Goal: Navigation & Orientation: Find specific page/section

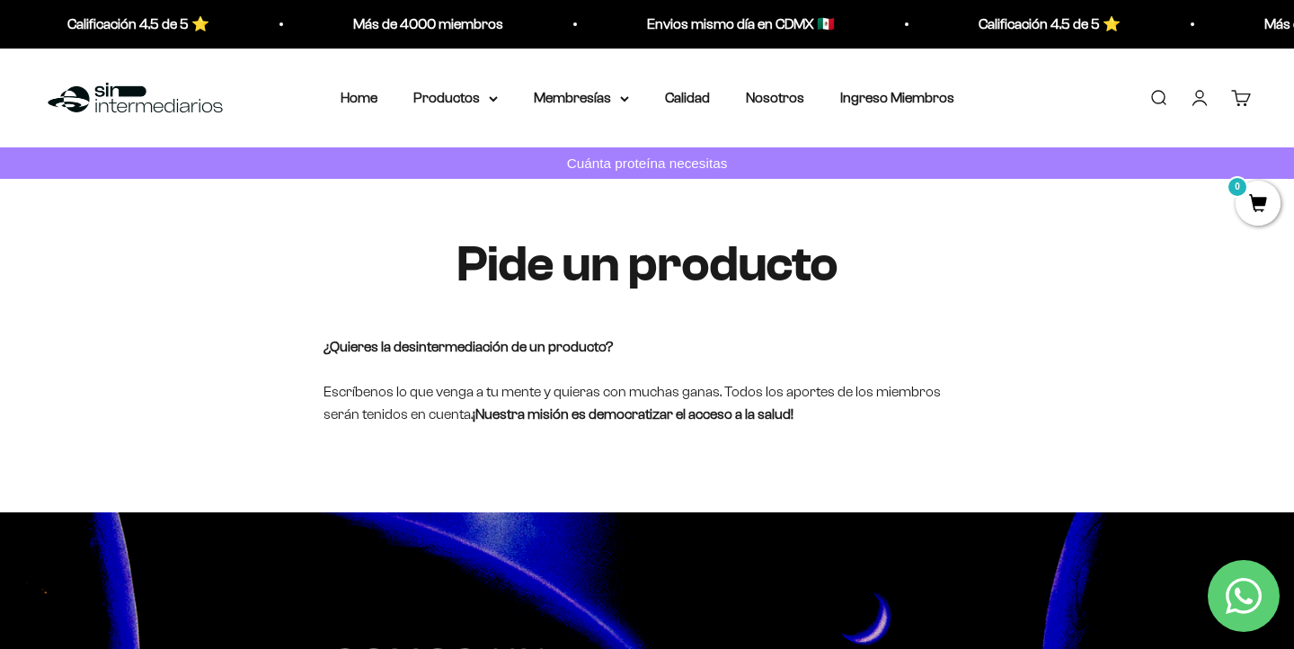
click at [462, 85] on div "Menú Buscar Home Productos Proteínas Suplementos Todos los productos Membresías…" at bounding box center [647, 99] width 1294 height 100
click at [502, 94] on nav "Home Productos Proteínas Suplementos Todos los productos Membresías Prueba Grat…" at bounding box center [648, 97] width 614 height 23
click at [491, 101] on icon at bounding box center [493, 98] width 9 height 6
click at [572, 102] on summary "Membresías" at bounding box center [581, 97] width 95 height 23
click at [485, 96] on summary "Productos" at bounding box center [455, 97] width 84 height 23
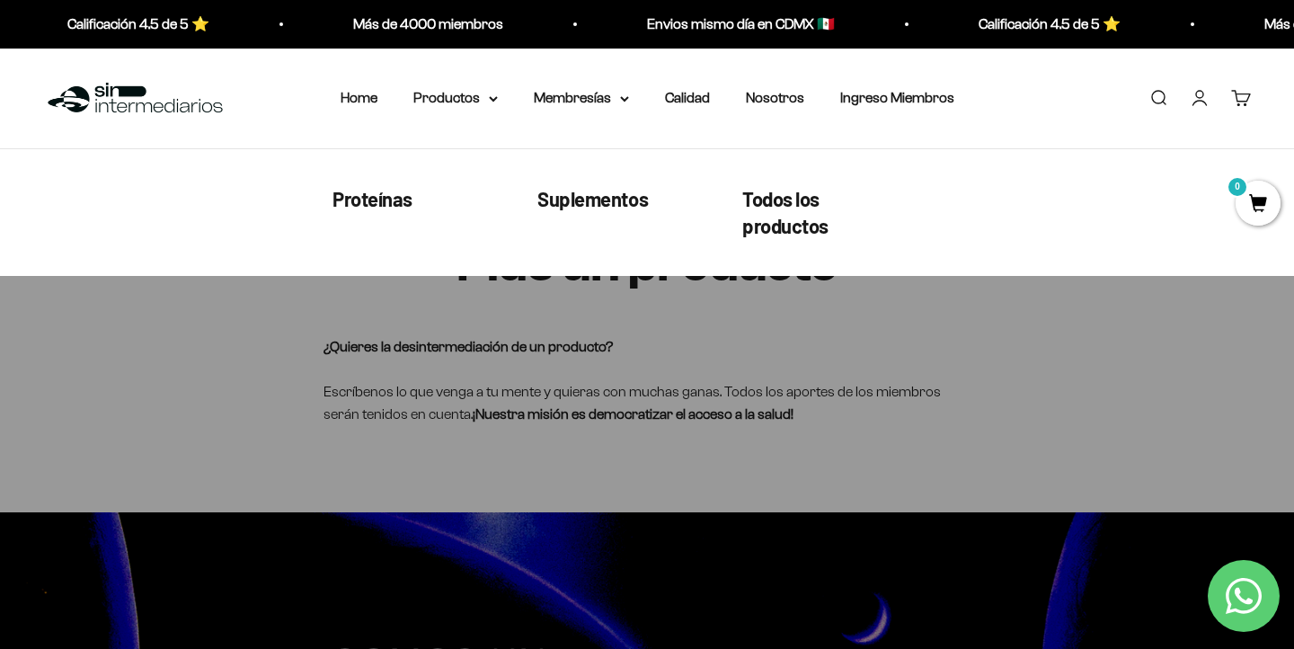
click at [504, 95] on nav "Home Productos Proteínas Suplementos Todos los productos Membresías Prueba Grat…" at bounding box center [648, 97] width 614 height 23
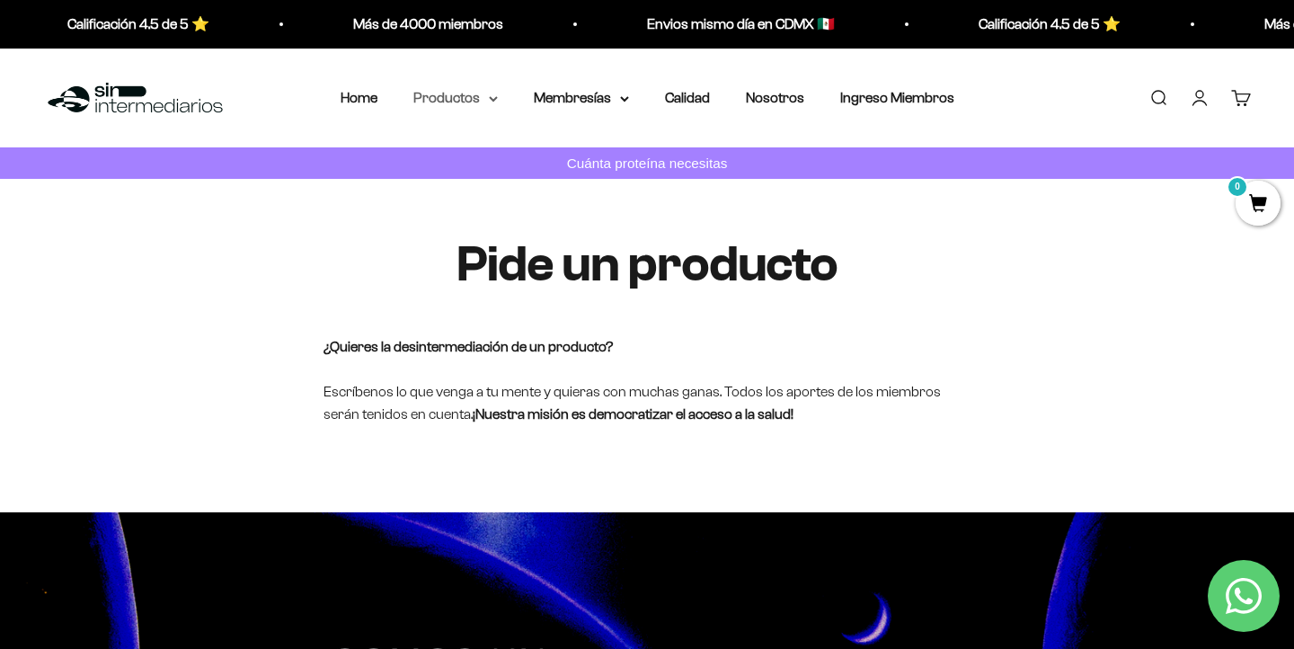
click at [492, 102] on summary "Productos" at bounding box center [455, 97] width 84 height 23
click at [602, 88] on summary "Membresías" at bounding box center [581, 97] width 95 height 23
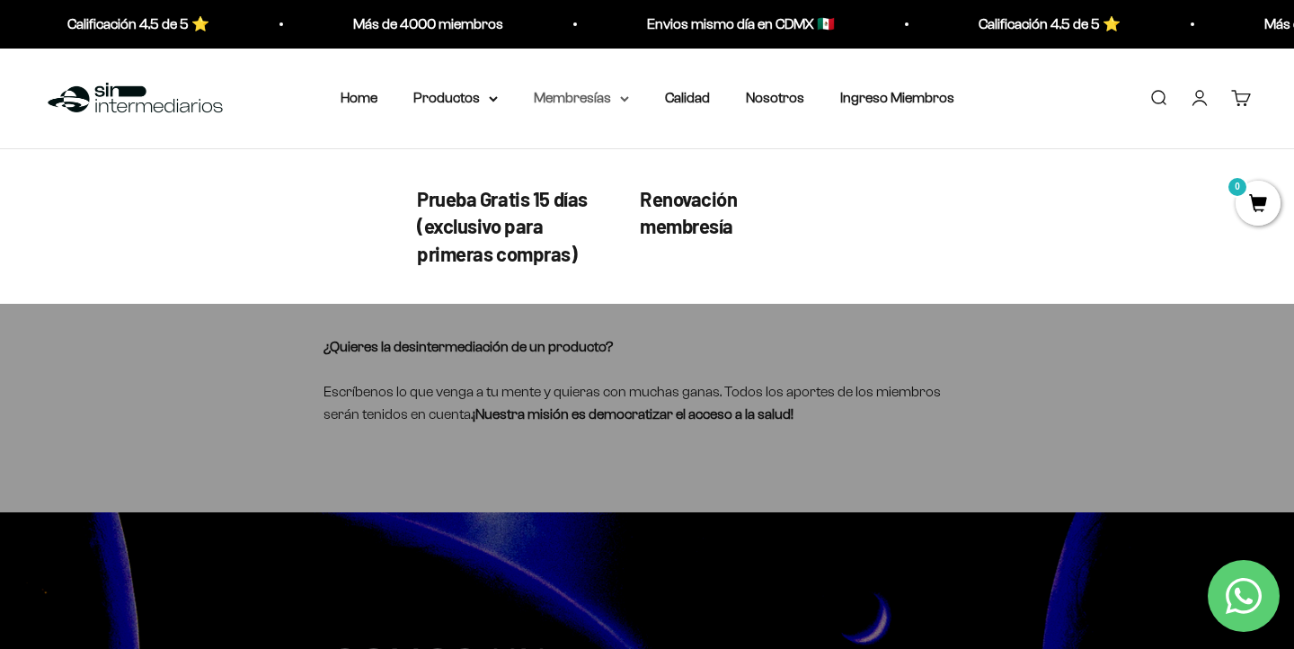
click at [609, 102] on summary "Membresías" at bounding box center [581, 97] width 95 height 23
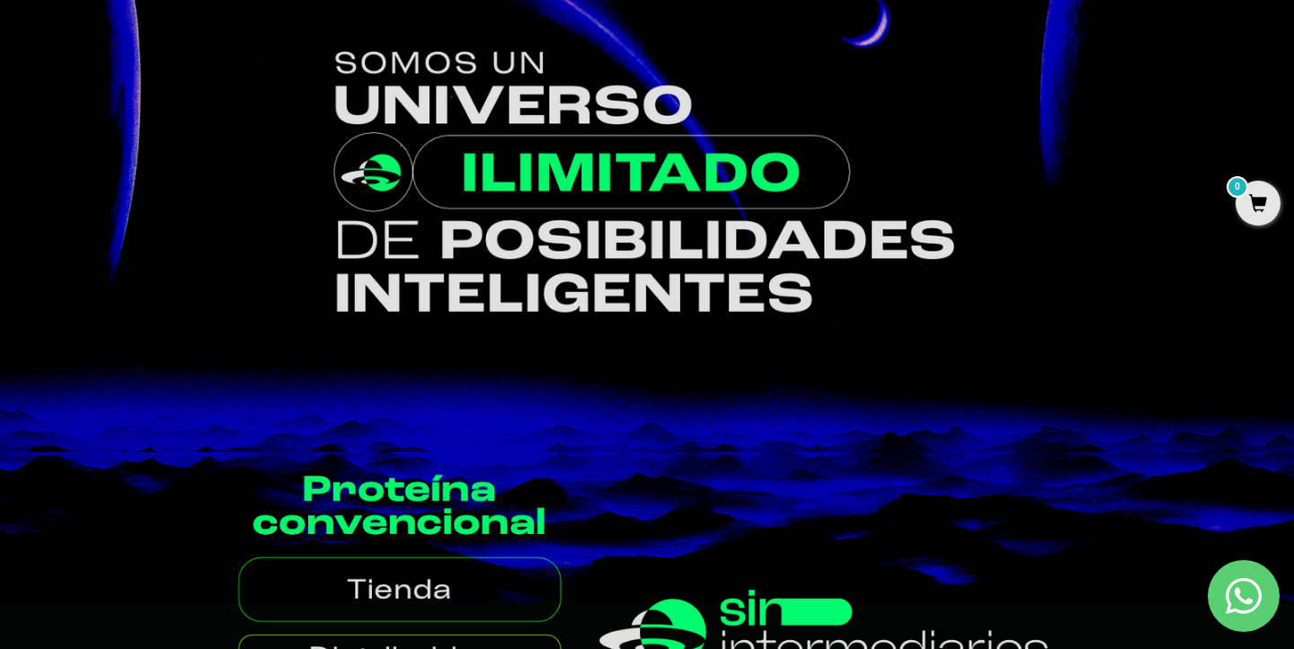
scroll to position [556, 0]
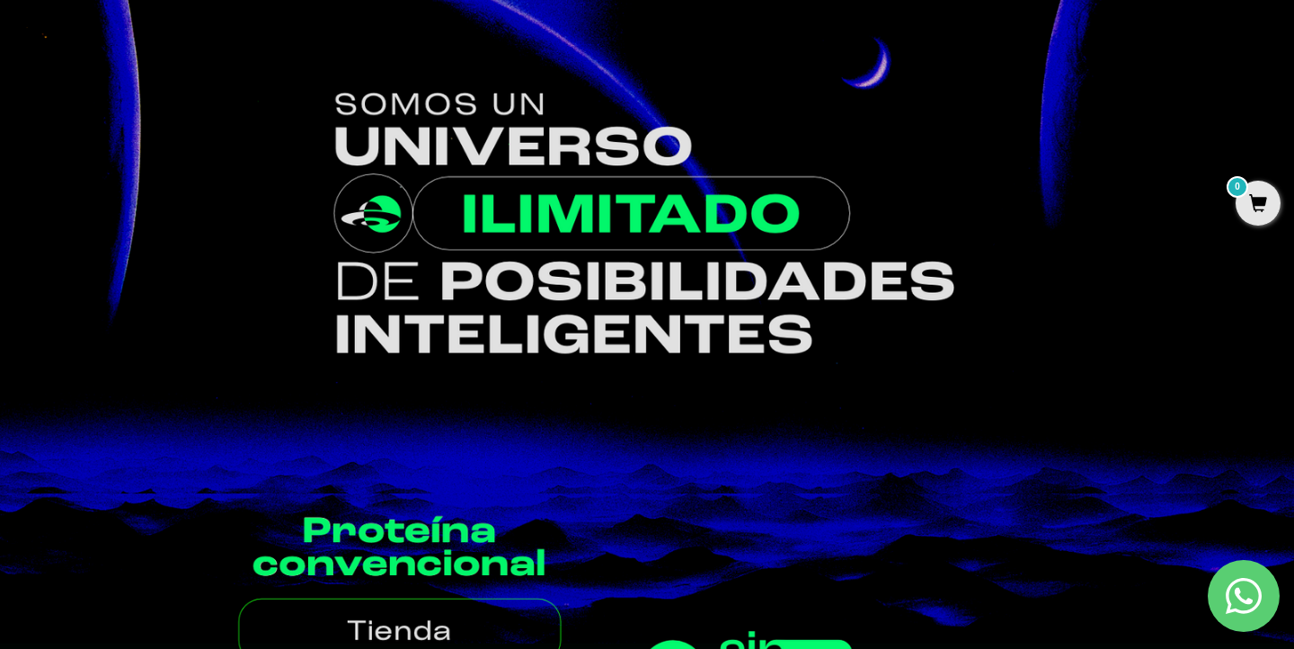
drag, startPoint x: 296, startPoint y: 75, endPoint x: 846, endPoint y: 392, distance: 635.1
click at [846, 392] on img at bounding box center [647, 226] width 1294 height 538
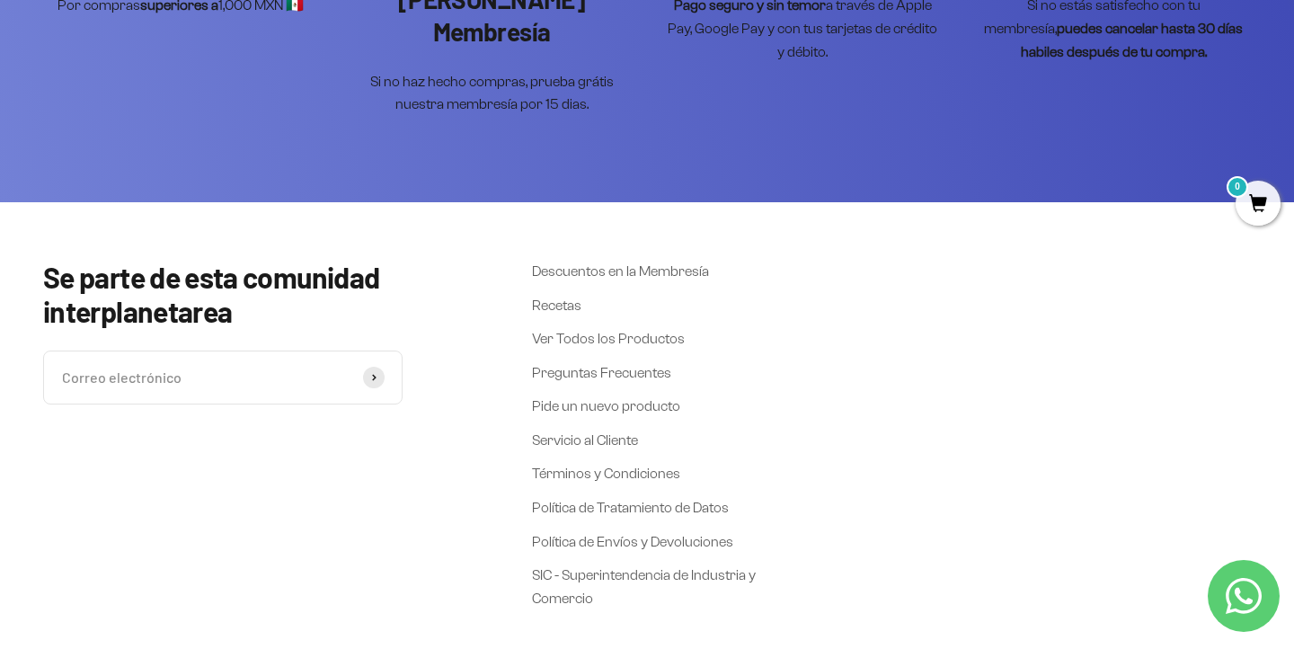
scroll to position [3247, 0]
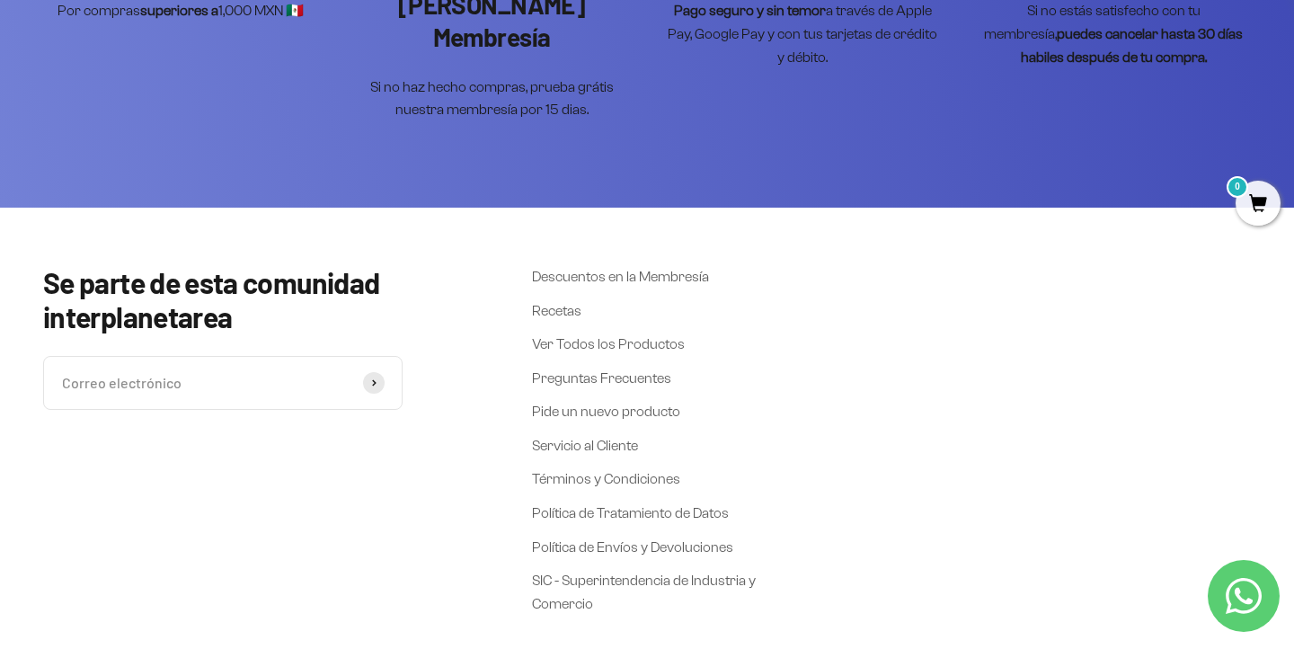
click at [829, 636] on div "Se parte de esta comunidad interplanetarea Correo electrónico Suscribirse Descu…" at bounding box center [647, 513] width 1208 height 497
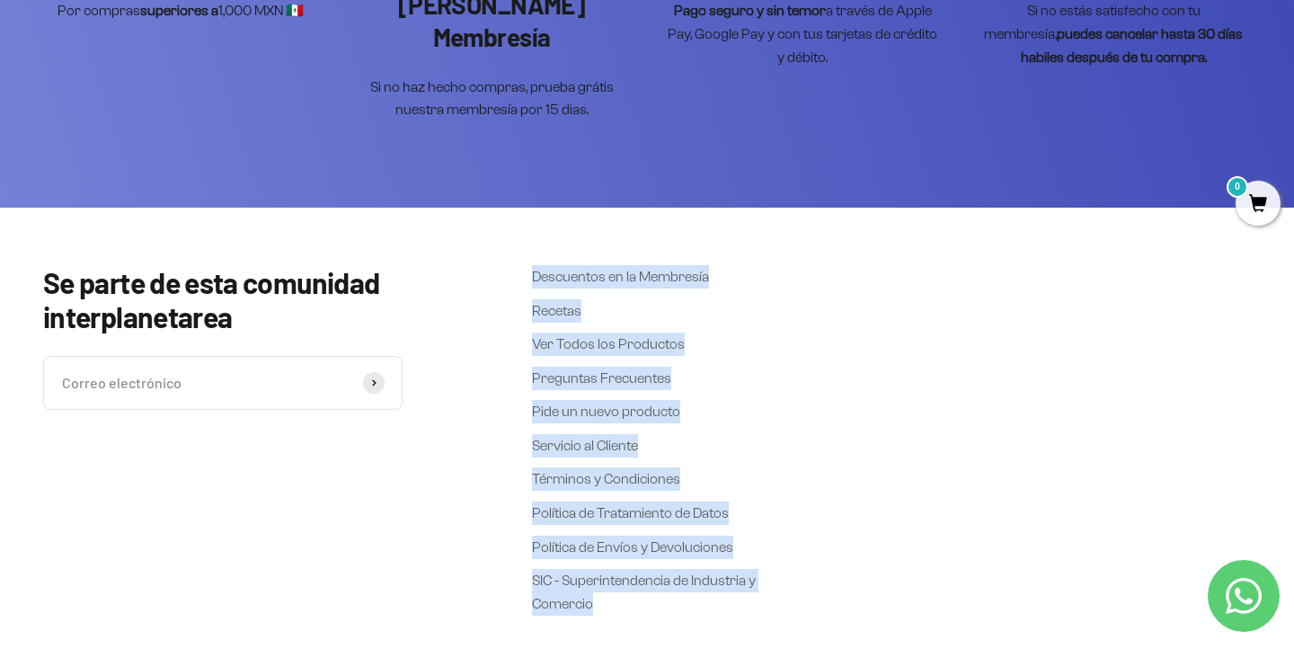
drag, startPoint x: 805, startPoint y: 582, endPoint x: 508, endPoint y: 182, distance: 499.3
click at [508, 208] on div "Se parte de esta comunidad interplanetarea Correo electrónico Suscribirse Descu…" at bounding box center [647, 514] width 1294 height 612
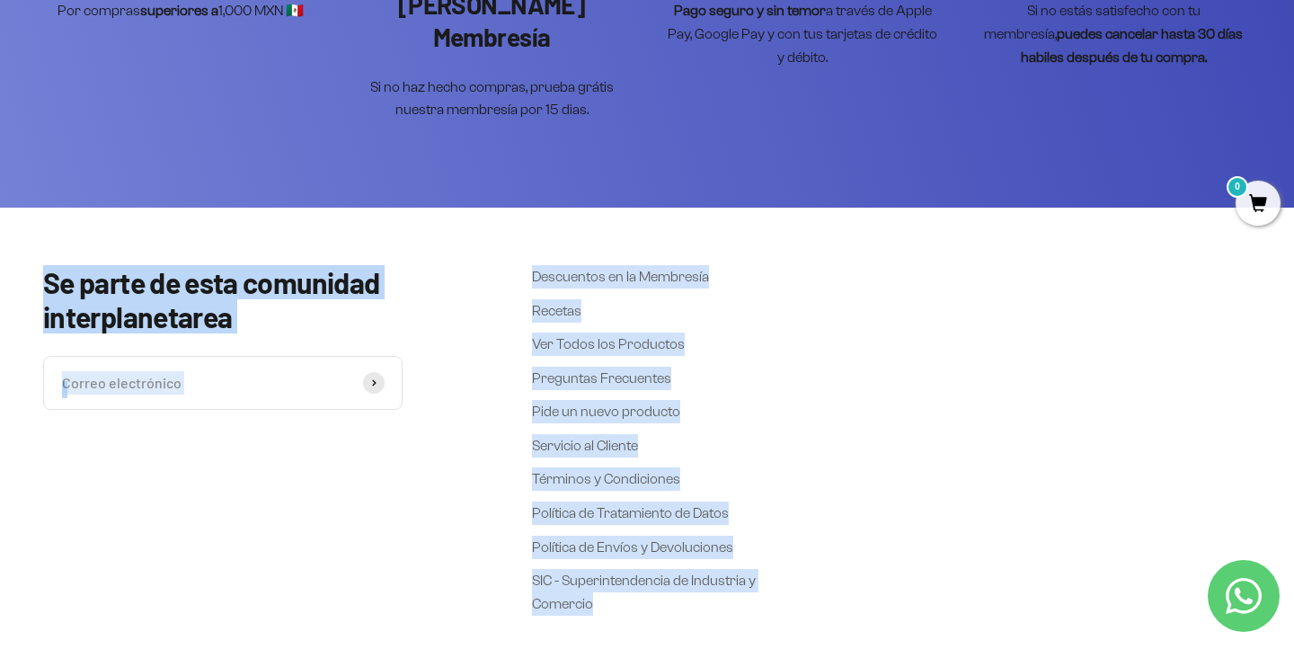
drag, startPoint x: 485, startPoint y: 224, endPoint x: 714, endPoint y: 598, distance: 438.1
click at [714, 598] on div "Se parte de esta comunidad interplanetarea Correo electrónico Suscribirse Descu…" at bounding box center [647, 514] width 1294 height 612
click at [714, 598] on div "Se parte de esta comunidad interplanetarea Correo electrónico Suscribirse Descu…" at bounding box center [647, 513] width 1208 height 497
drag, startPoint x: 714, startPoint y: 598, endPoint x: 0, endPoint y: 228, distance: 803.7
click at [0, 228] on div "Se parte de esta comunidad interplanetarea Correo electrónico Suscribirse Descu…" at bounding box center [647, 514] width 1294 height 612
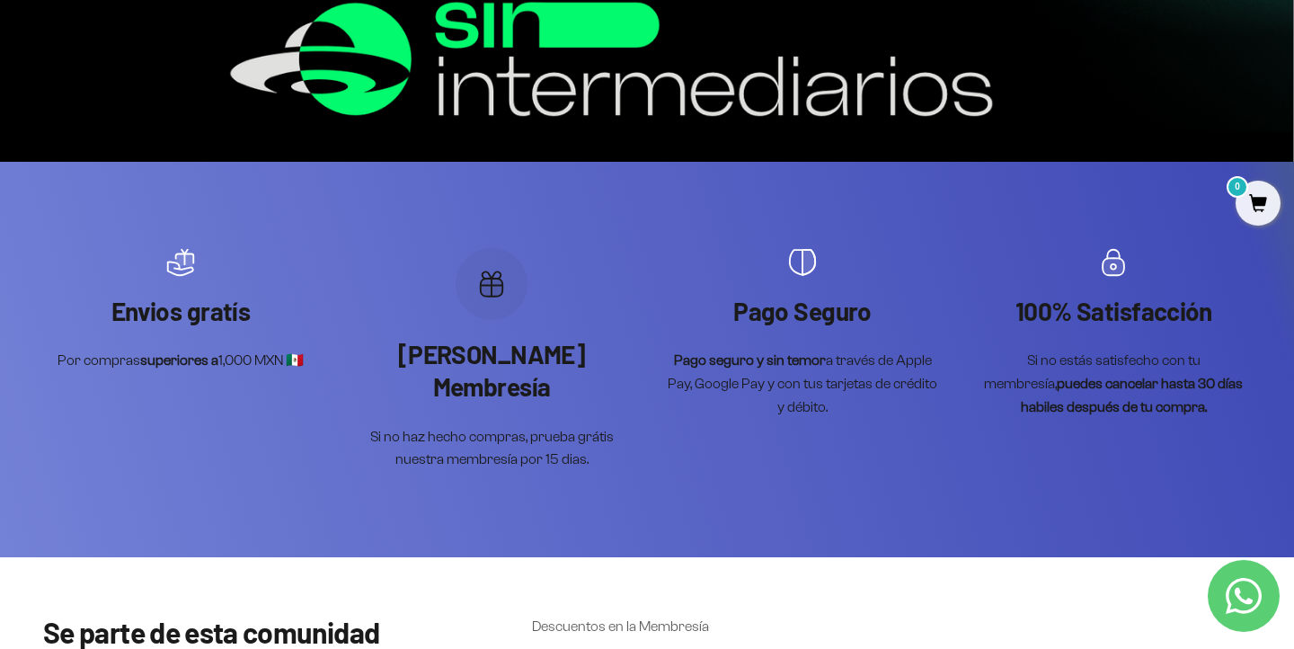
click at [170, 419] on scroll-carousel "Envios gratís Por compras superiores a 1,000 MXN 🇲🇽 Prueba Grátis Membresía Si …" at bounding box center [647, 359] width 1208 height 223
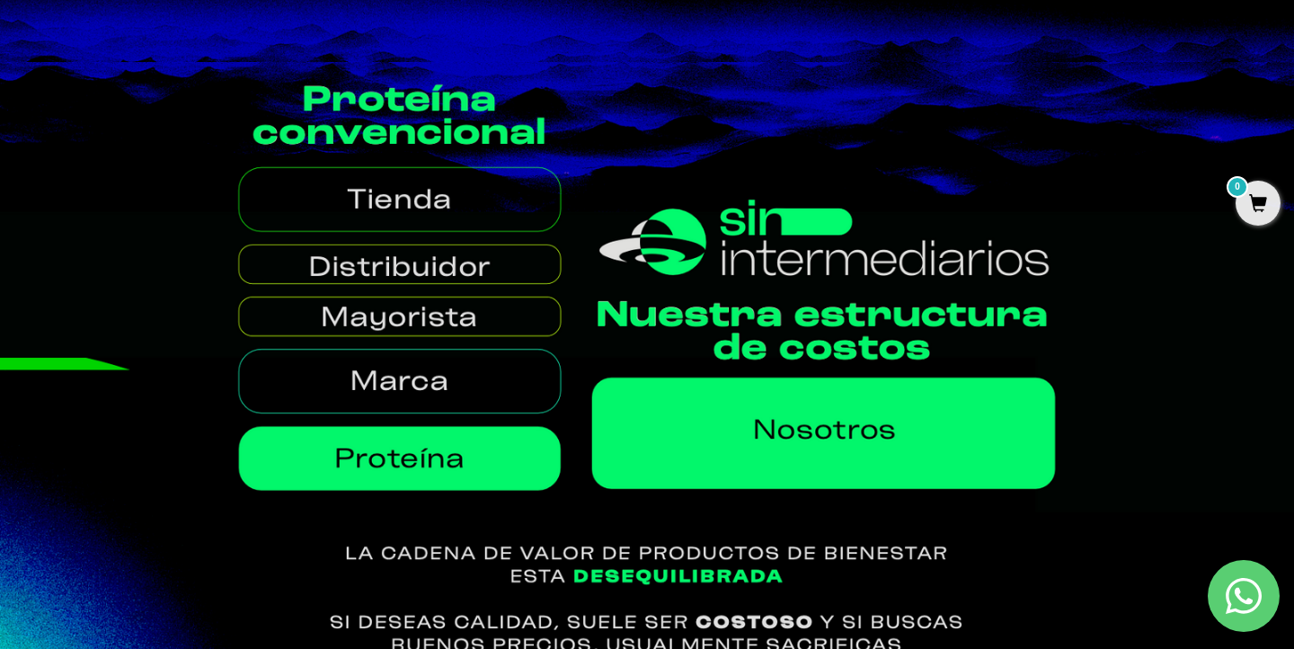
scroll to position [580, 0]
